Goal: Find specific page/section

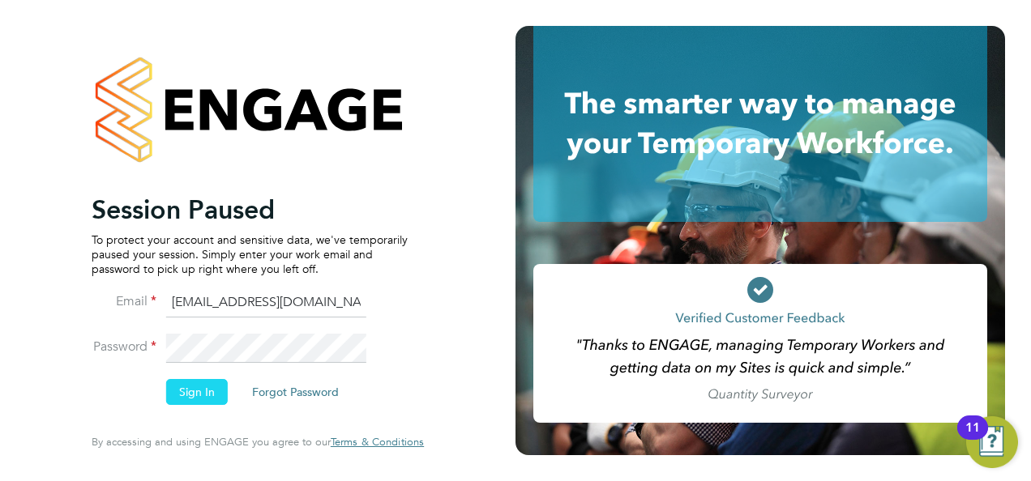
click at [188, 386] on button "Sign In" at bounding box center [197, 392] width 62 height 26
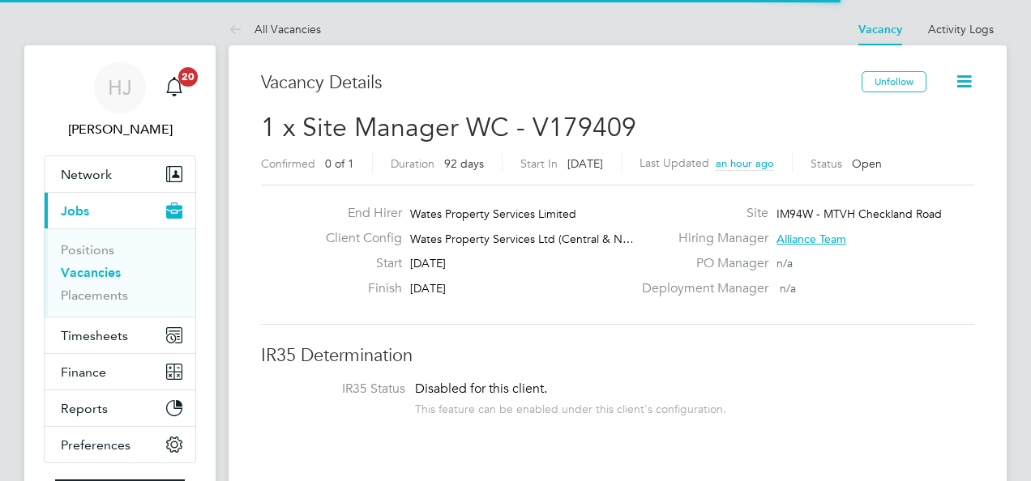
scroll to position [48, 113]
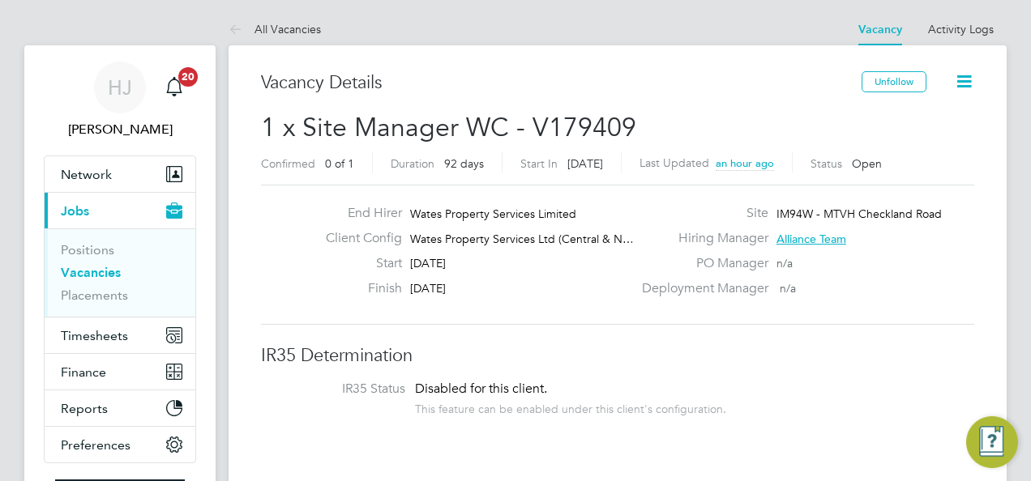
click at [765, 363] on h3 "IR35 Determination" at bounding box center [617, 356] width 713 height 24
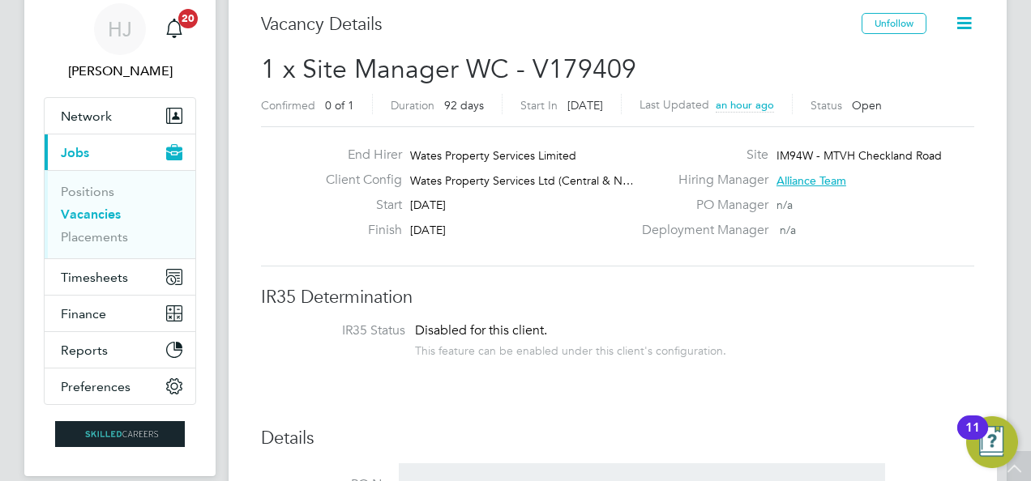
scroll to position [32, 0]
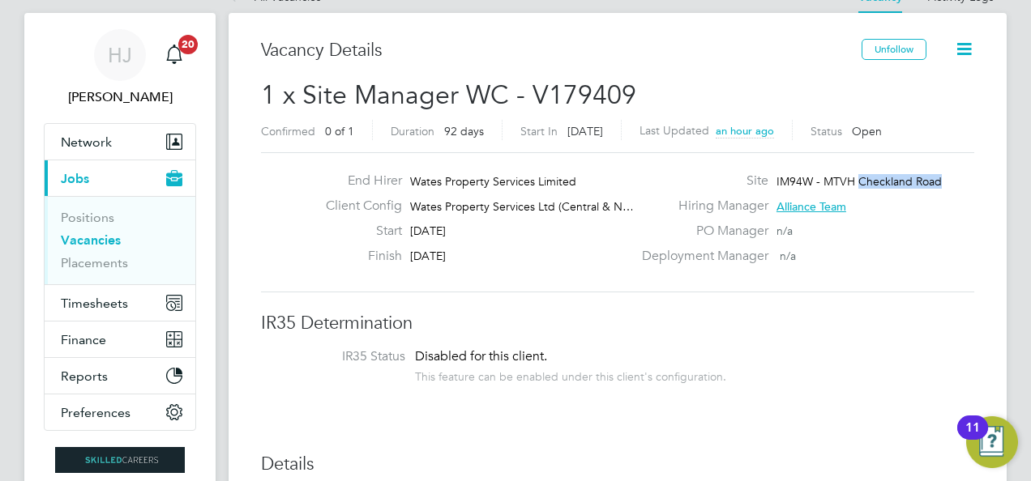
drag, startPoint x: 944, startPoint y: 182, endPoint x: 861, endPoint y: 184, distance: 83.5
click at [861, 184] on div "Site IM94W - MTVH Checkland Road" at bounding box center [806, 185] width 348 height 25
copy span "Checkland Road"
click at [520, 319] on h3 "IR35 Determination" at bounding box center [617, 324] width 713 height 24
